Goal: Task Accomplishment & Management: Manage account settings

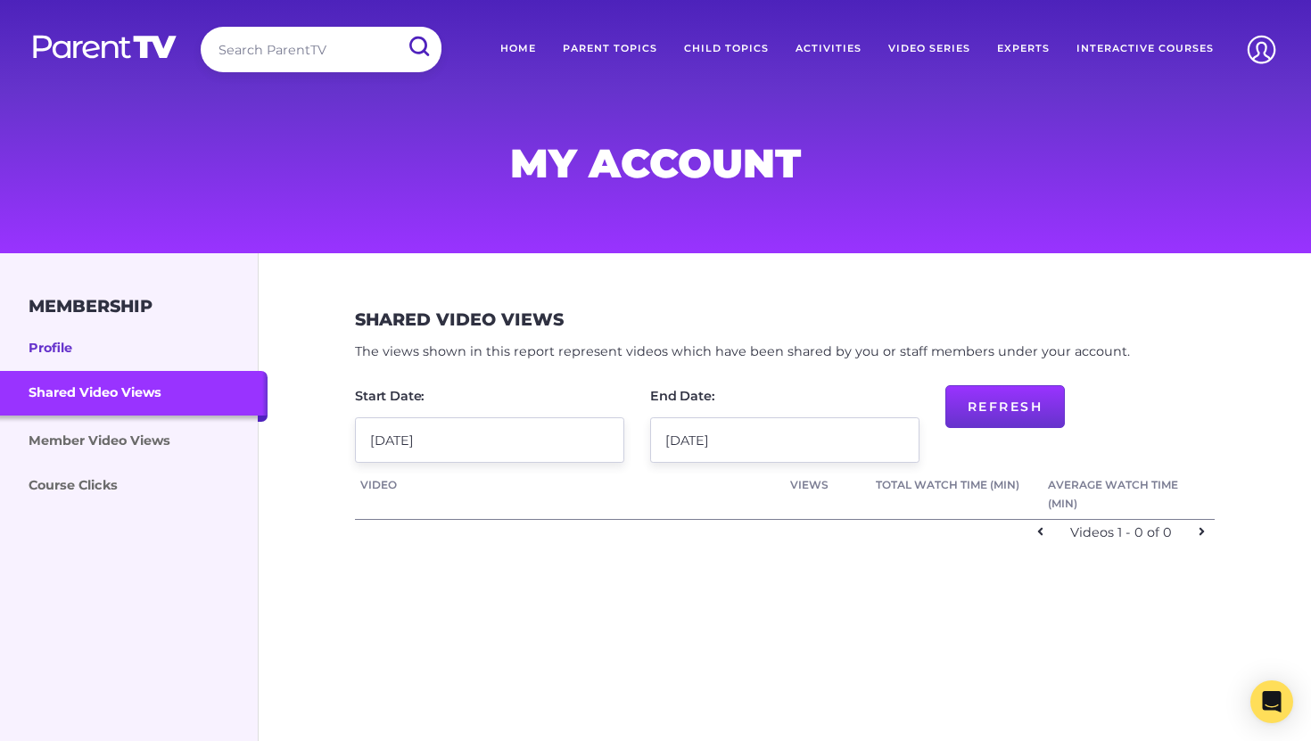
click at [73, 341] on link "Profile" at bounding box center [134, 348] width 268 height 45
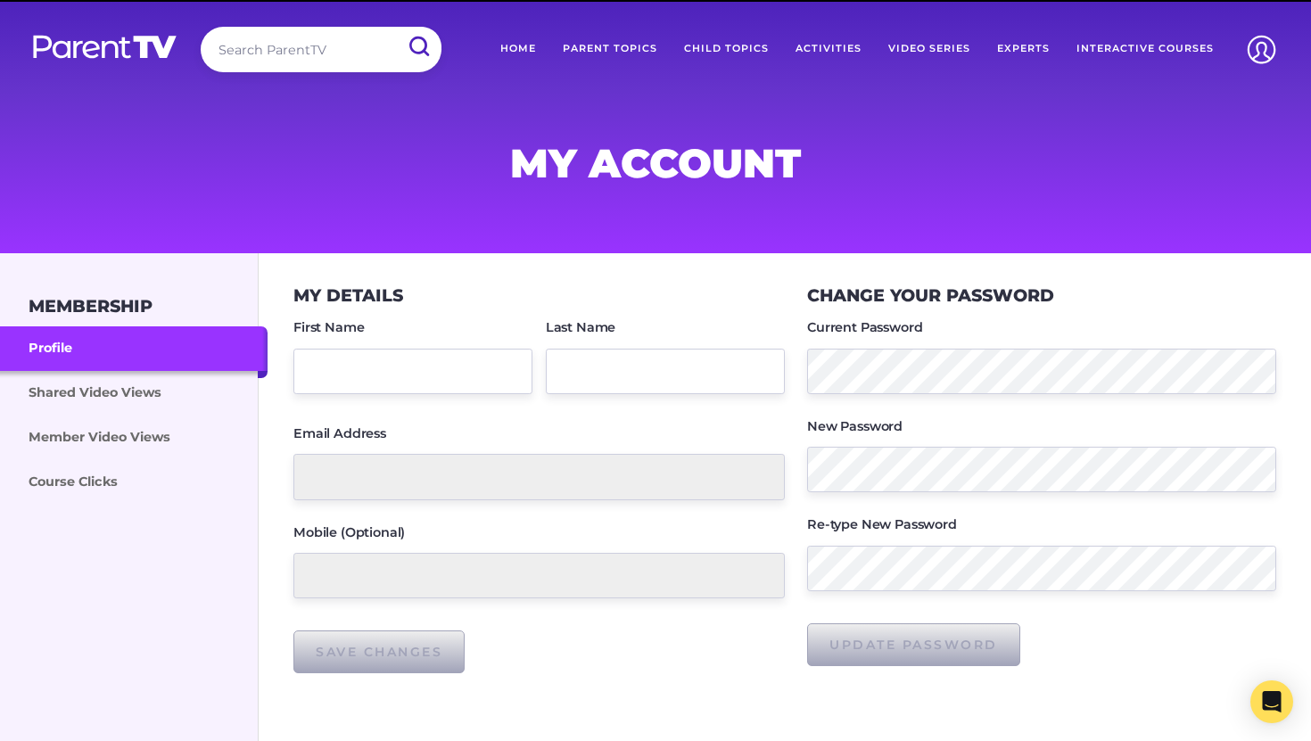
type input "[PERSON_NAME]"
type input "[PERSON_NAME][EMAIL_ADDRESS][DOMAIN_NAME]"
